Goal: Information Seeking & Learning: Learn about a topic

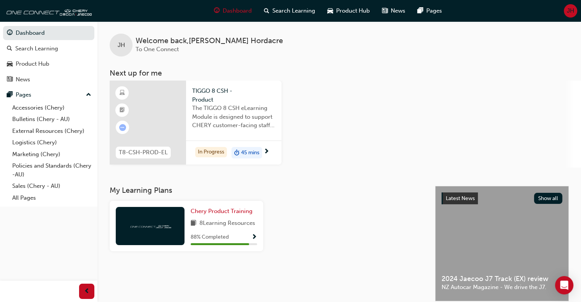
click at [274, 132] on div "The TIGGO 8 CSH eLearning Module is designed to support CHERY customer-facing s…" at bounding box center [233, 119] width 83 height 31
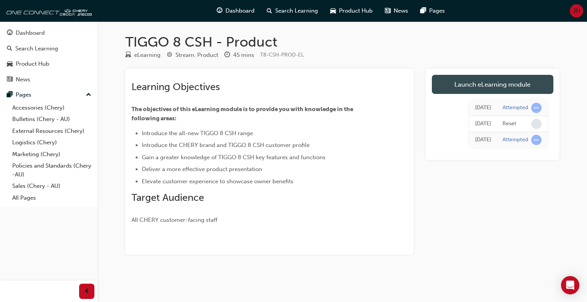
click at [495, 83] on link "Launch eLearning module" at bounding box center [493, 84] width 122 height 19
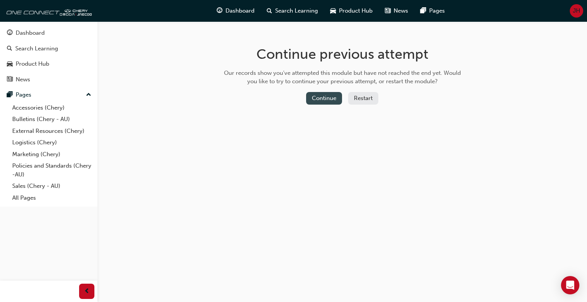
click at [329, 101] on button "Continue" at bounding box center [324, 98] width 36 height 13
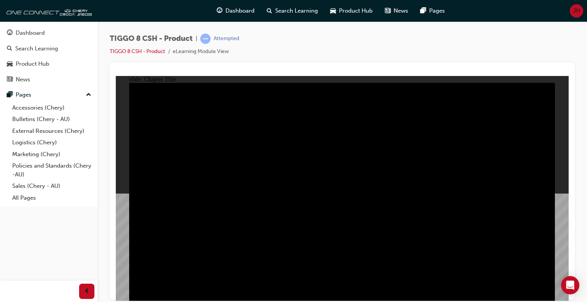
drag, startPoint x: 404, startPoint y: 261, endPoint x: 340, endPoint y: 229, distance: 70.8
radio input "true"
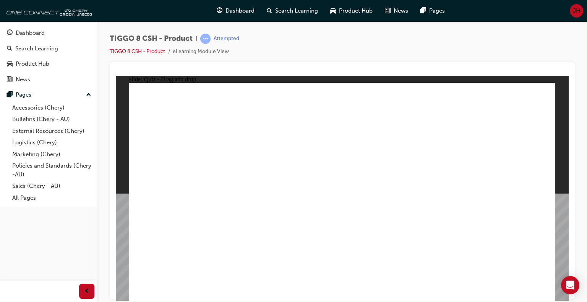
drag, startPoint x: 465, startPoint y: 156, endPoint x: 525, endPoint y: 206, distance: 77.7
drag, startPoint x: 389, startPoint y: 150, endPoint x: 361, endPoint y: 198, distance: 55.1
drag, startPoint x: 508, startPoint y: 104, endPoint x: 190, endPoint y: 204, distance: 333.3
drag, startPoint x: 328, startPoint y: 107, endPoint x: 420, endPoint y: 204, distance: 133.3
drag, startPoint x: 416, startPoint y: 109, endPoint x: 276, endPoint y: 195, distance: 164.5
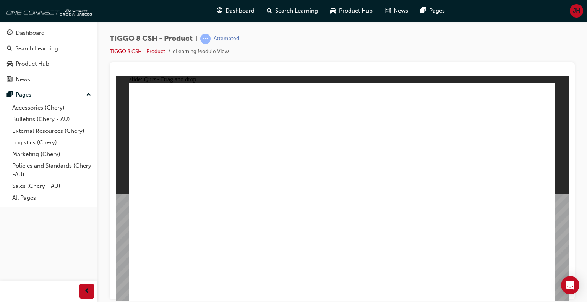
checkbox input "true"
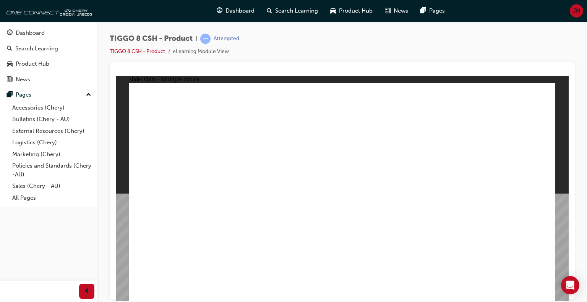
radio input "true"
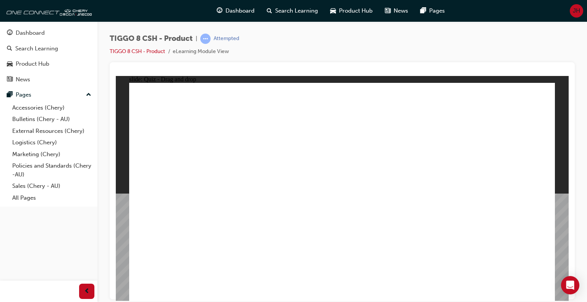
drag, startPoint x: 352, startPoint y: 122, endPoint x: 408, endPoint y: 224, distance: 116.6
drag, startPoint x: 518, startPoint y: 110, endPoint x: 462, endPoint y: 214, distance: 118.0
drag, startPoint x: 499, startPoint y: 119, endPoint x: 424, endPoint y: 240, distance: 142.8
drag, startPoint x: 356, startPoint y: 108, endPoint x: 392, endPoint y: 204, distance: 102.1
drag, startPoint x: 425, startPoint y: 106, endPoint x: 428, endPoint y: 190, distance: 83.8
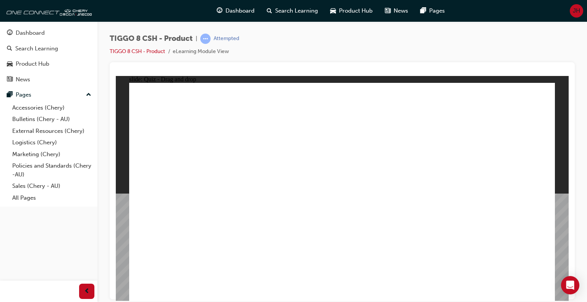
drag, startPoint x: 431, startPoint y: 123, endPoint x: 432, endPoint y: 90, distance: 32.9
drag, startPoint x: 436, startPoint y: 133, endPoint x: 208, endPoint y: 213, distance: 241.4
drag, startPoint x: 440, startPoint y: 132, endPoint x: 251, endPoint y: 224, distance: 210.1
drag, startPoint x: 413, startPoint y: 138, endPoint x: 242, endPoint y: 230, distance: 194.6
drag, startPoint x: 412, startPoint y: 136, endPoint x: 176, endPoint y: 206, distance: 246.7
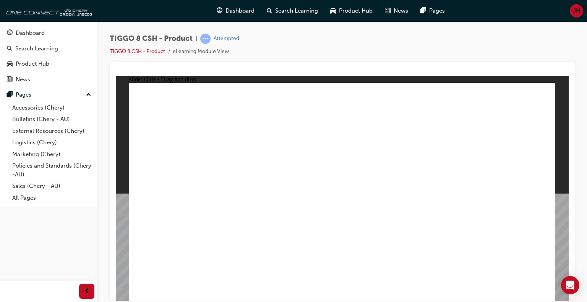
drag, startPoint x: 430, startPoint y: 136, endPoint x: 263, endPoint y: 230, distance: 190.6
drag, startPoint x: 357, startPoint y: 182, endPoint x: 388, endPoint y: 253, distance: 76.8
drag, startPoint x: 378, startPoint y: 252, endPoint x: 203, endPoint y: 237, distance: 176.0
drag, startPoint x: 397, startPoint y: 138, endPoint x: 177, endPoint y: 204, distance: 229.5
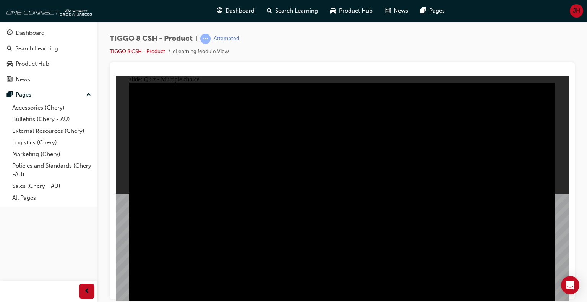
radio input "true"
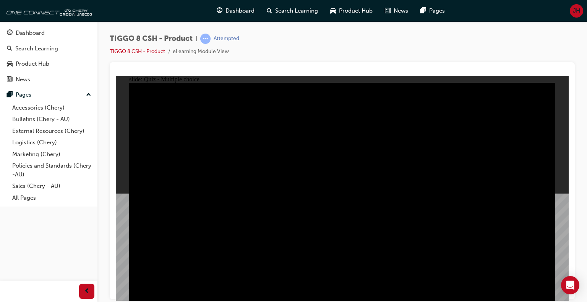
radio input "true"
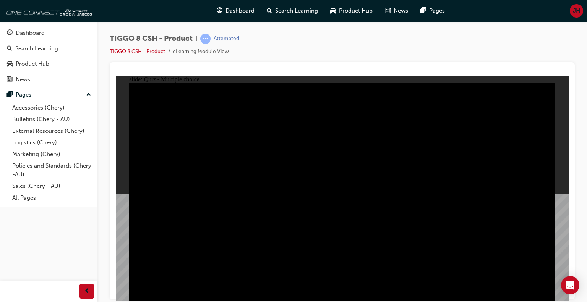
checkbox input "true"
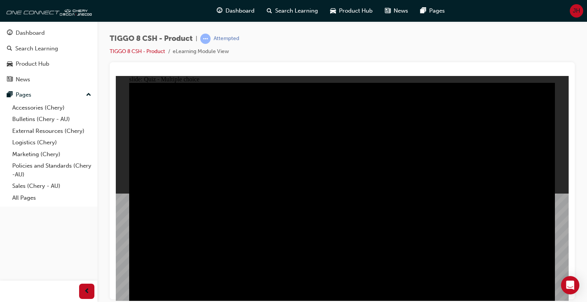
checkbox input "true"
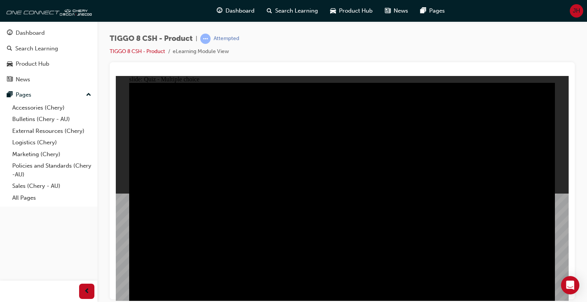
checkbox input "true"
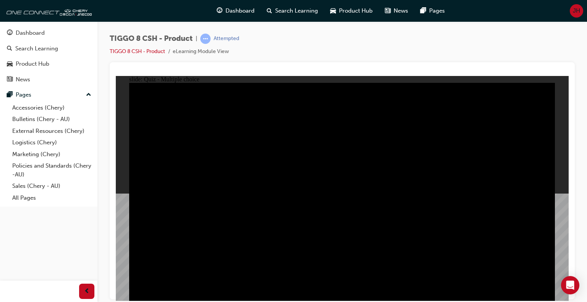
checkbox input "false"
checkbox input "true"
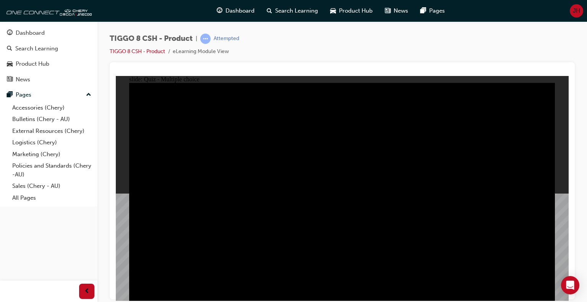
checkbox input "true"
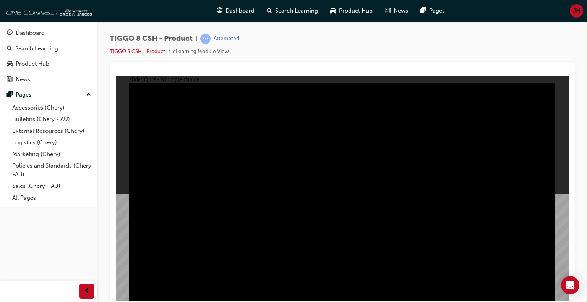
checkbox input "true"
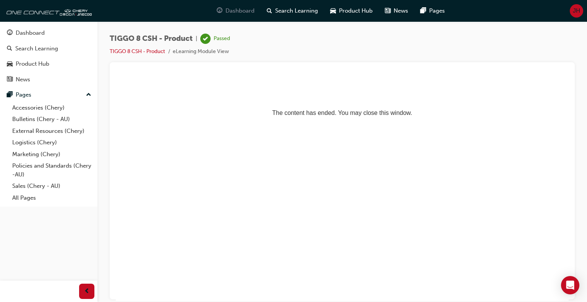
click at [231, 10] on span "Dashboard" at bounding box center [239, 10] width 29 height 9
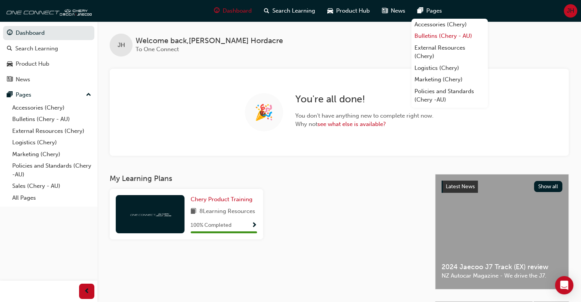
click at [453, 36] on link "Bulletins (Chery - AU)" at bounding box center [450, 36] width 76 height 12
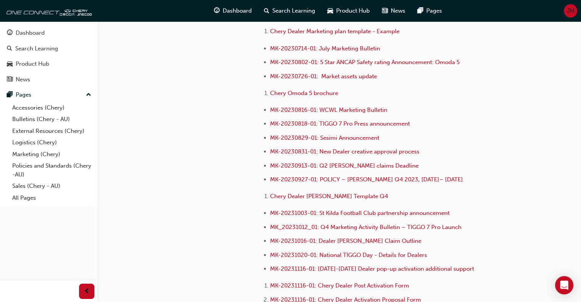
scroll to position [1414, 0]
